Goal: Task Accomplishment & Management: Use online tool/utility

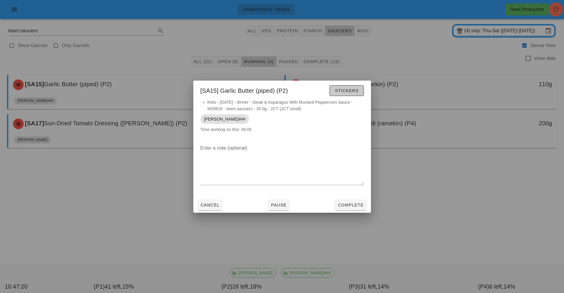
click at [348, 90] on span "Stickers" at bounding box center [346, 90] width 24 height 5
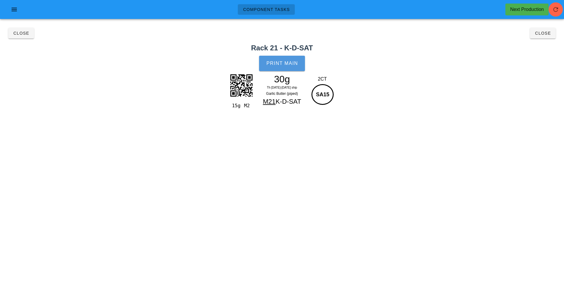
click at [283, 67] on button "Print Main" at bounding box center [282, 63] width 46 height 15
click at [20, 37] on button "Close" at bounding box center [21, 33] width 26 height 11
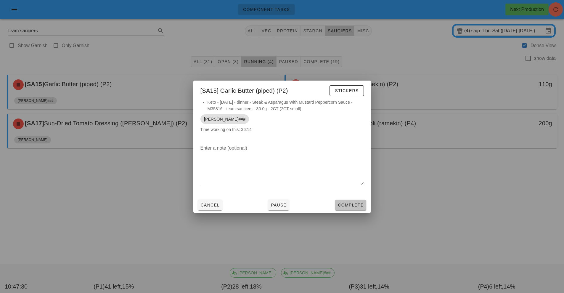
click at [349, 201] on button "Complete" at bounding box center [350, 204] width 31 height 11
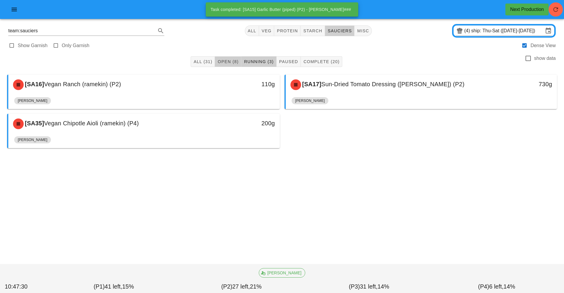
click at [228, 61] on span "Open (8)" at bounding box center [227, 61] width 21 height 5
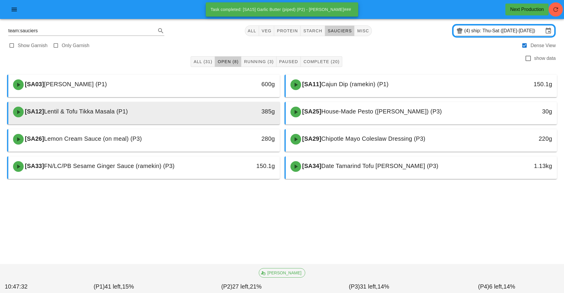
click at [188, 123] on div at bounding box center [143, 123] width 259 height 2
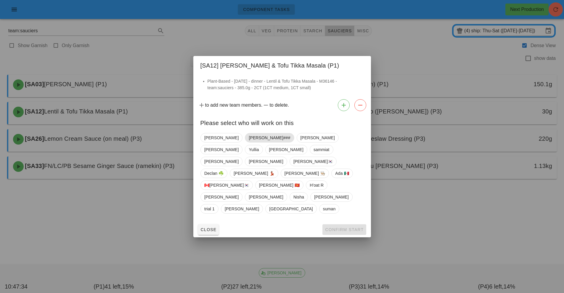
click at [249, 142] on span "[PERSON_NAME]###" at bounding box center [269, 137] width 41 height 9
click at [336, 227] on span "Confirm Start" at bounding box center [344, 229] width 39 height 5
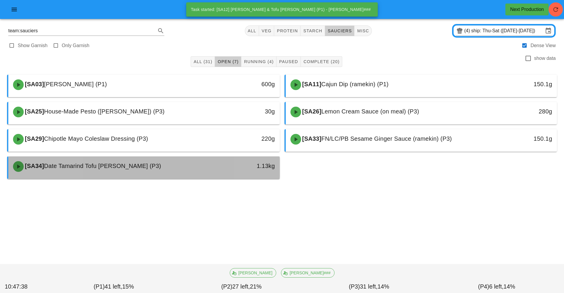
click at [215, 168] on div "1.13kg" at bounding box center [245, 165] width 60 height 9
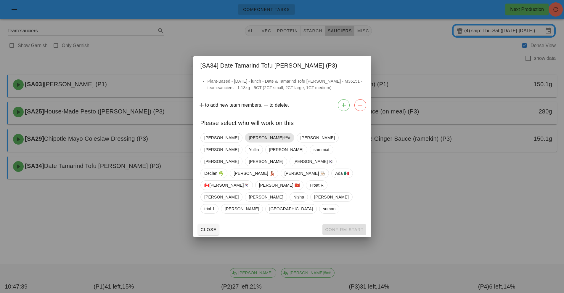
click at [249, 142] on span "[PERSON_NAME]###" at bounding box center [269, 137] width 41 height 9
click at [342, 224] on button "Confirm Start" at bounding box center [343, 229] width 43 height 11
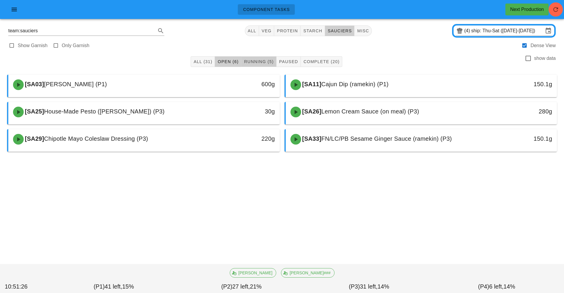
click at [265, 60] on span "Running (5)" at bounding box center [259, 61] width 30 height 5
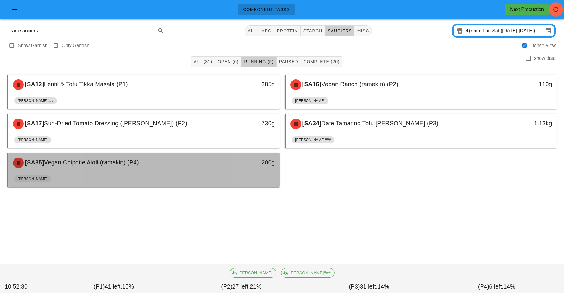
click at [257, 183] on div "[PERSON_NAME]" at bounding box center [143, 180] width 259 height 14
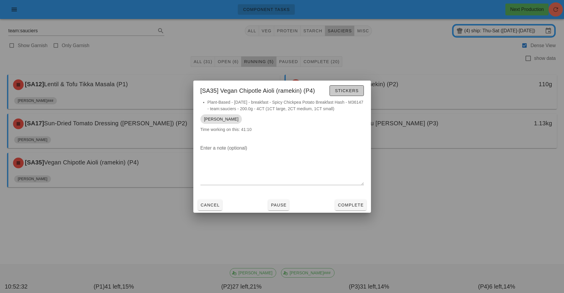
click at [341, 91] on span "Stickers" at bounding box center [346, 90] width 24 height 5
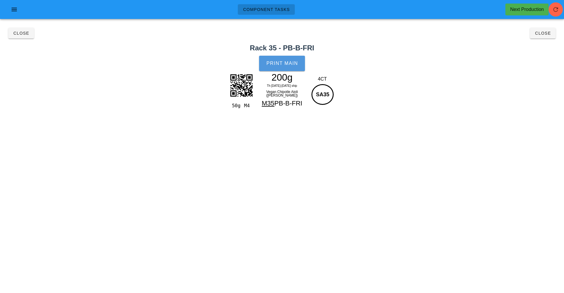
click at [292, 58] on button "Print Main" at bounding box center [282, 63] width 46 height 15
click at [546, 38] on button "Close" at bounding box center [543, 33] width 26 height 11
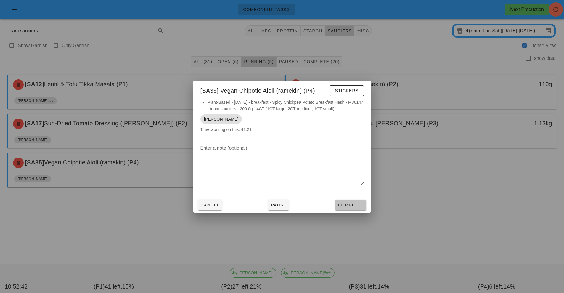
click at [356, 204] on span "Complete" at bounding box center [350, 204] width 26 height 5
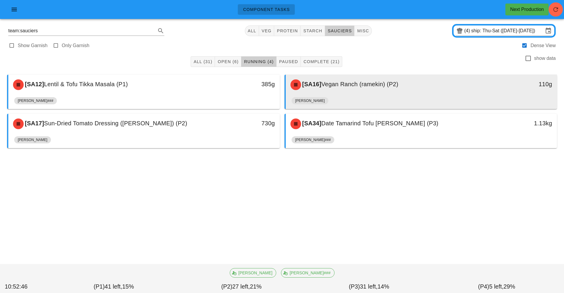
click at [410, 94] on div "[SA16] Vegan Ranch (ramekin) (P2) 110g" at bounding box center [421, 85] width 271 height 20
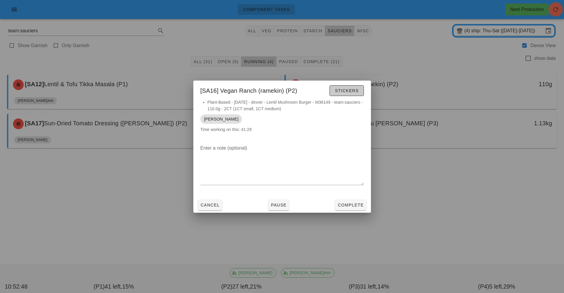
click at [354, 94] on button "Stickers" at bounding box center [346, 90] width 34 height 11
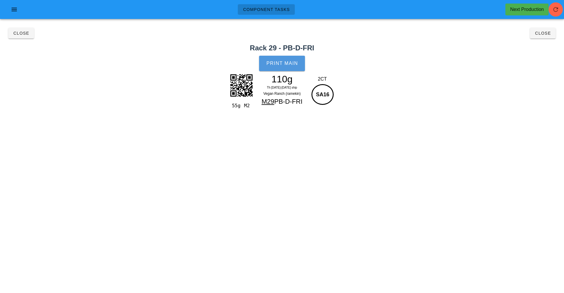
click at [279, 62] on span "Print Main" at bounding box center [282, 63] width 32 height 5
click at [544, 34] on span "Close" at bounding box center [542, 33] width 16 height 5
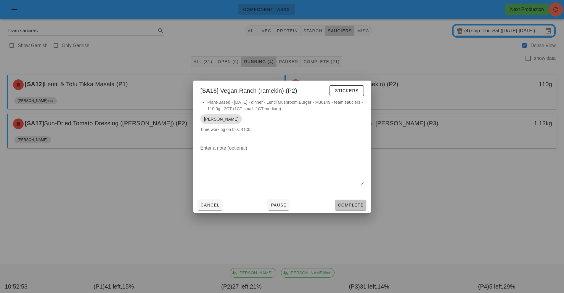
click at [357, 205] on span "Complete" at bounding box center [350, 204] width 26 height 5
